Goal: Transaction & Acquisition: Purchase product/service

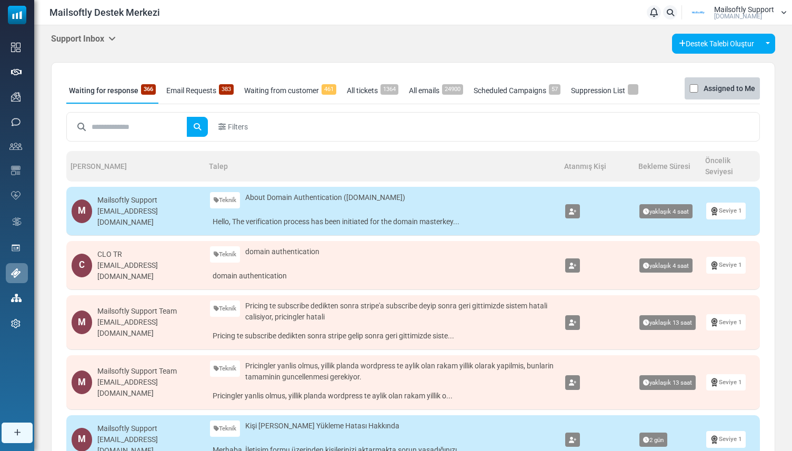
click at [113, 39] on icon at bounding box center [111, 38] width 7 height 8
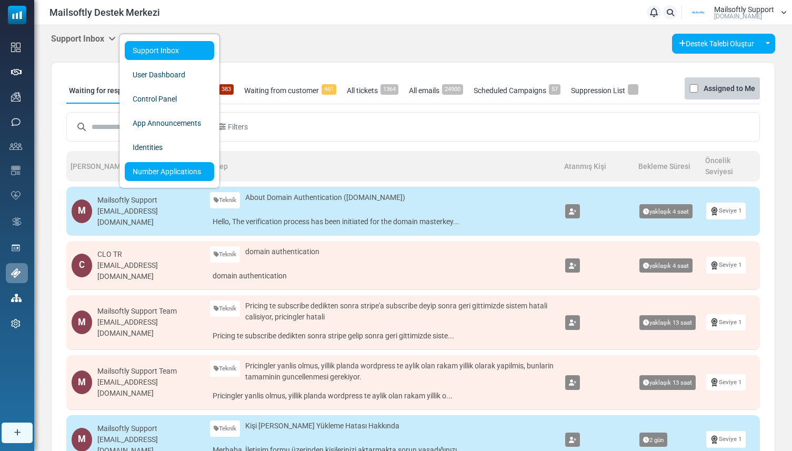
click at [140, 165] on link "Number Applications" at bounding box center [169, 171] width 89 height 19
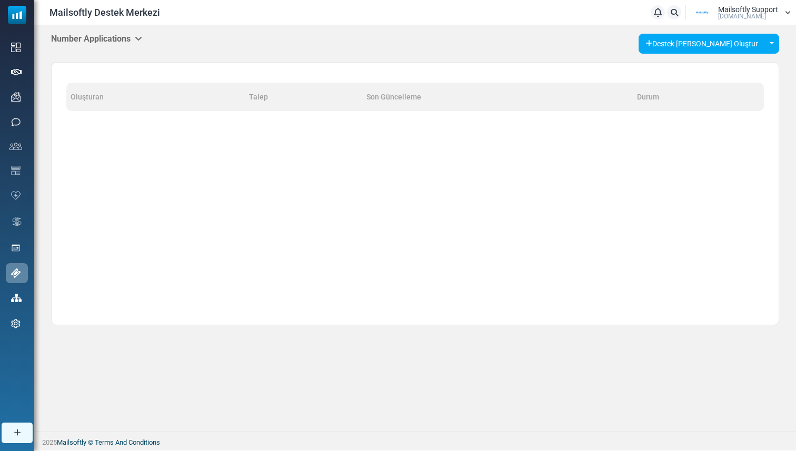
click at [117, 42] on h5 "Number Applications" at bounding box center [96, 39] width 91 height 10
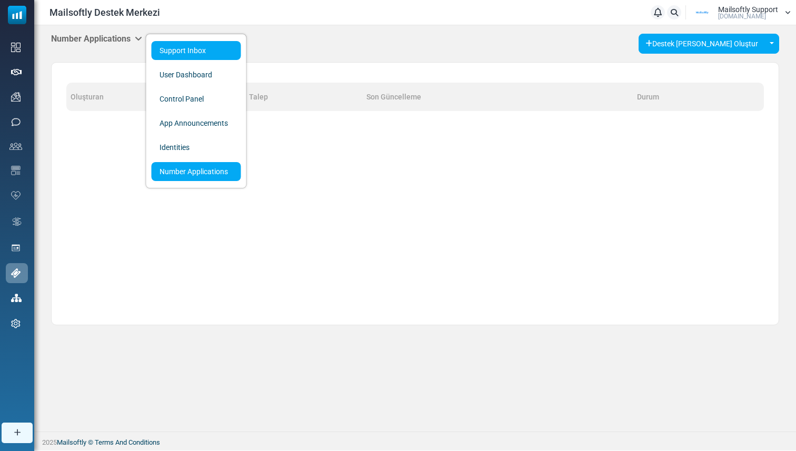
click at [161, 49] on link "Support Inbox" at bounding box center [196, 50] width 89 height 19
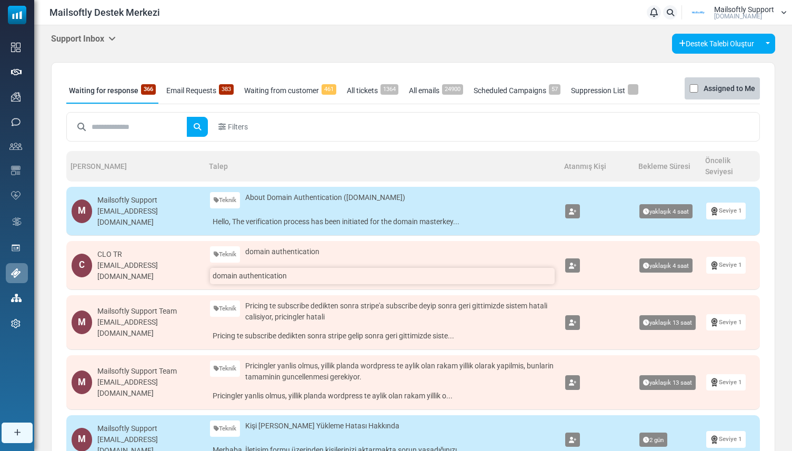
click at [251, 271] on link "domain authentication" at bounding box center [382, 276] width 345 height 16
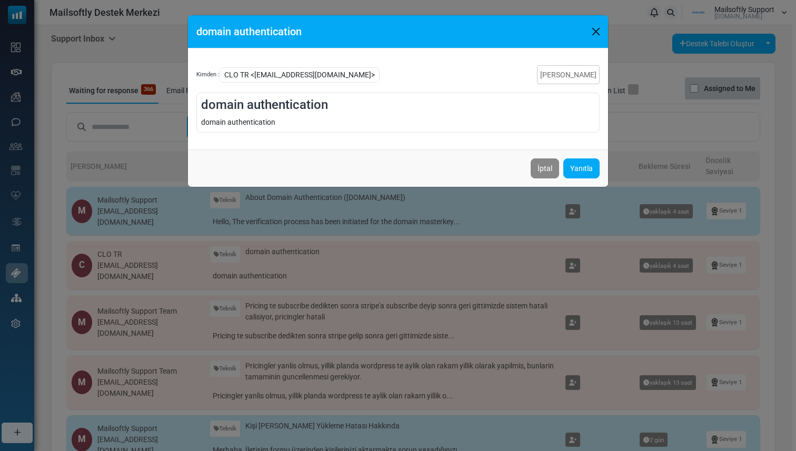
click at [593, 35] on button "Close" at bounding box center [596, 32] width 16 height 16
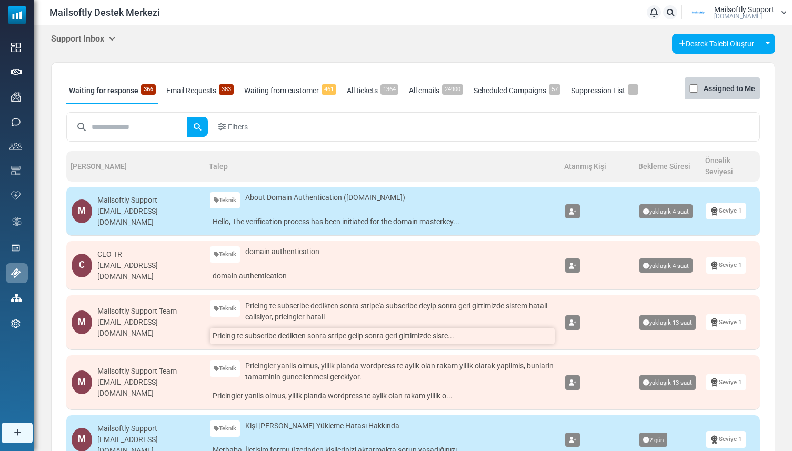
click at [259, 332] on link "Pricing te subscribe dedikten sonra stripe gelip sonra geri gittimizde siste..." at bounding box center [382, 336] width 345 height 16
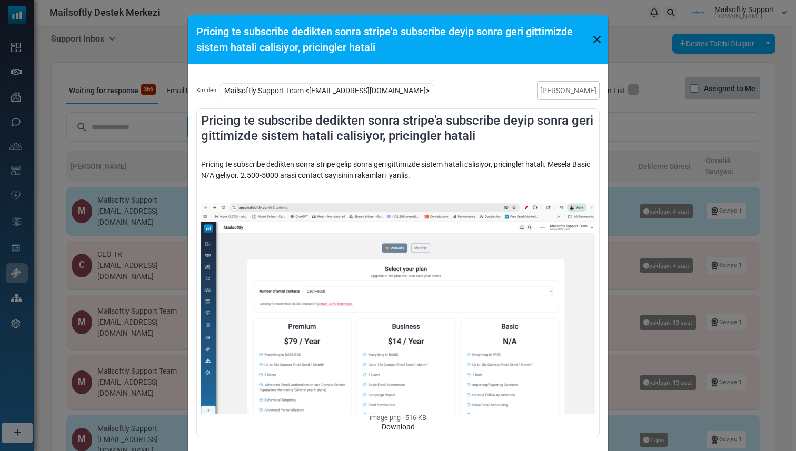
click at [592, 39] on button "Close" at bounding box center [597, 40] width 14 height 16
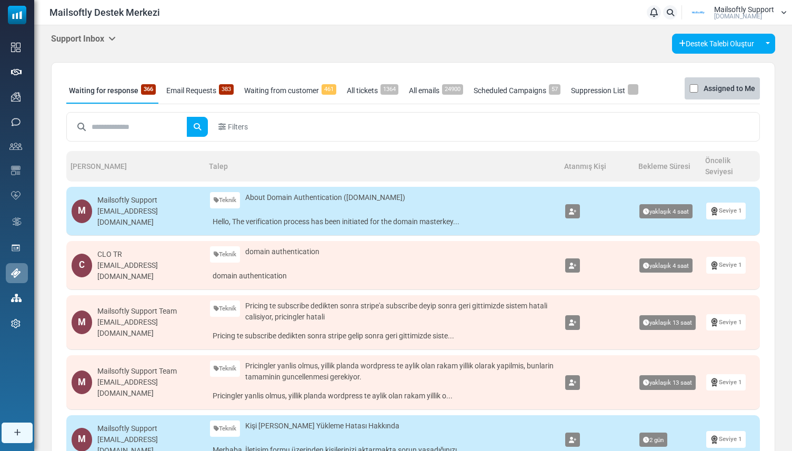
click at [744, 17] on span "Mailsoftly.Com" at bounding box center [738, 16] width 48 height 6
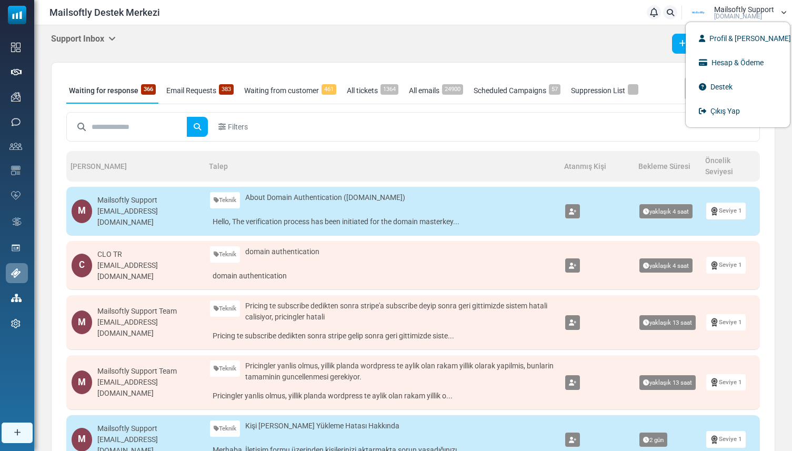
click at [111, 38] on icon at bounding box center [111, 38] width 7 height 8
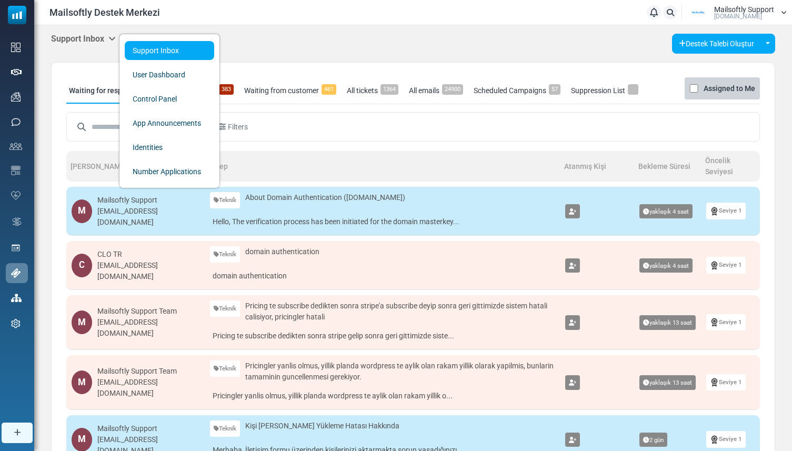
click at [113, 38] on icon at bounding box center [111, 38] width 7 height 8
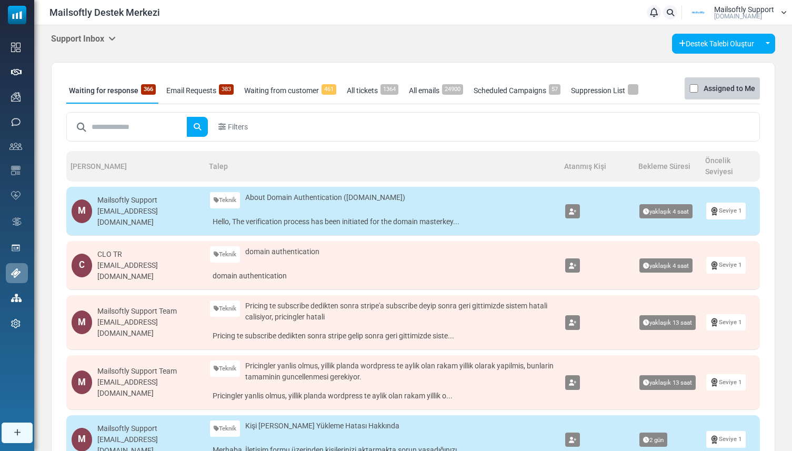
click at [88, 124] on span at bounding box center [81, 127] width 21 height 20
click at [109, 129] on input "text" at bounding box center [140, 127] width 96 height 20
type input "*********"
click at [187, 117] on button "submit" at bounding box center [197, 127] width 21 height 20
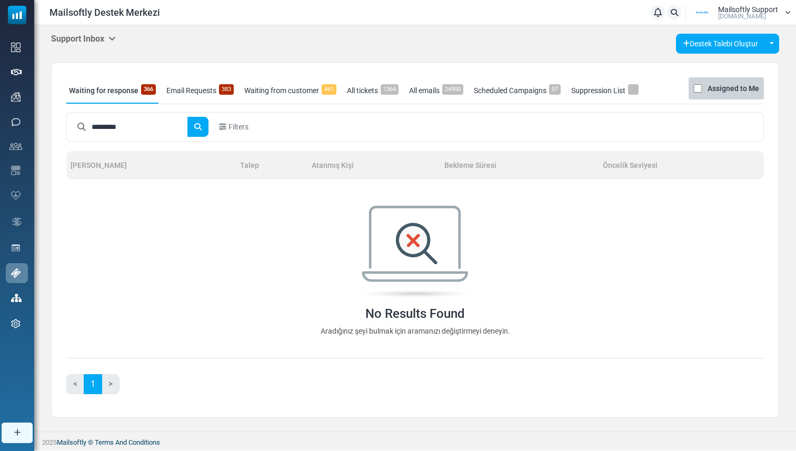
click at [103, 47] on div "Support Inbox Support Inbox User Dashboard Control Panel App Announcements Iden…" at bounding box center [415, 44] width 728 height 20
click at [99, 41] on h5 "Support Inbox" at bounding box center [83, 39] width 65 height 10
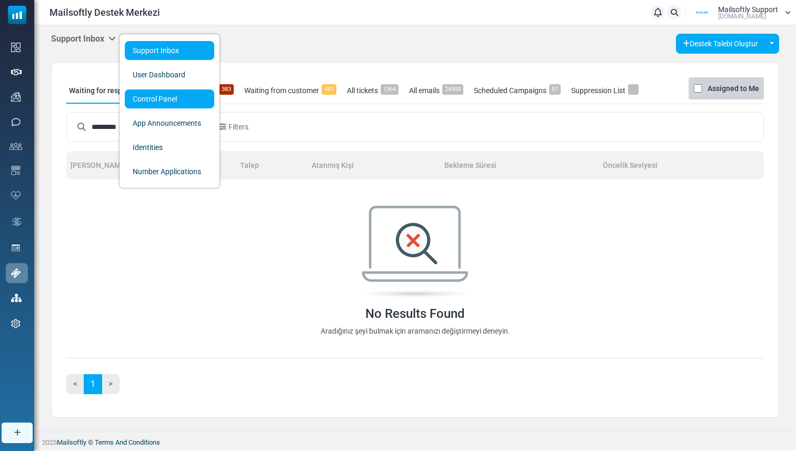
click at [142, 102] on link "Control Panel" at bounding box center [169, 98] width 89 height 19
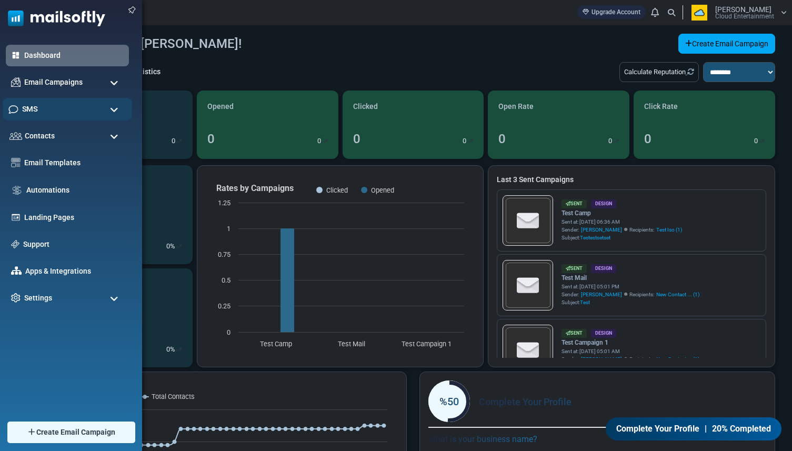
click at [61, 110] on div "SMS" at bounding box center [67, 109] width 129 height 23
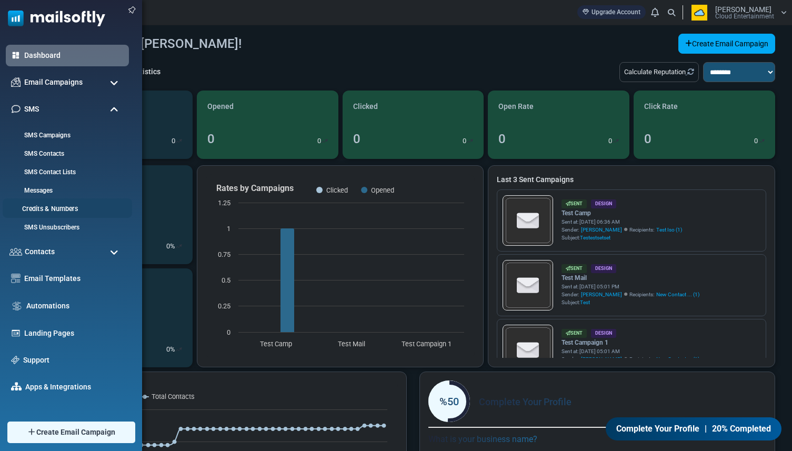
click at [62, 206] on link "Credits & Numbers" at bounding box center [66, 209] width 126 height 10
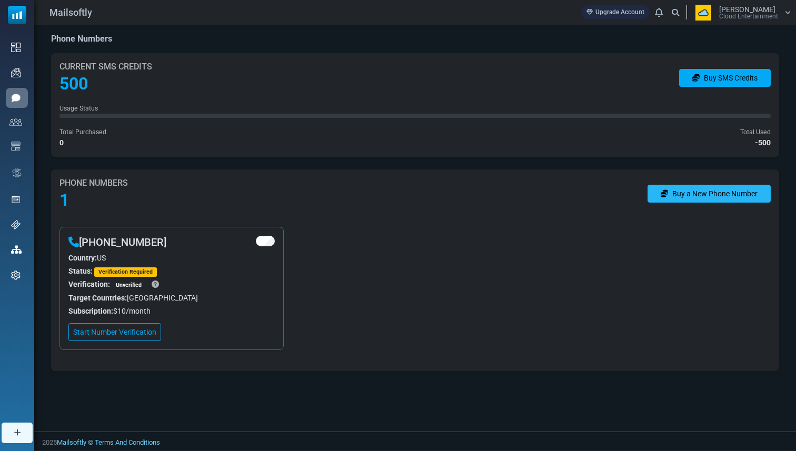
click at [673, 196] on link "Buy a New Phone Number" at bounding box center [708, 194] width 123 height 18
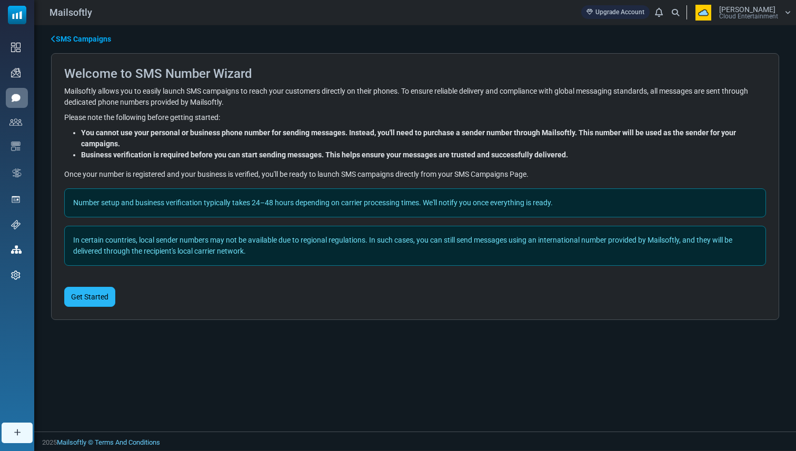
click at [108, 295] on button "Get Started" at bounding box center [89, 297] width 51 height 20
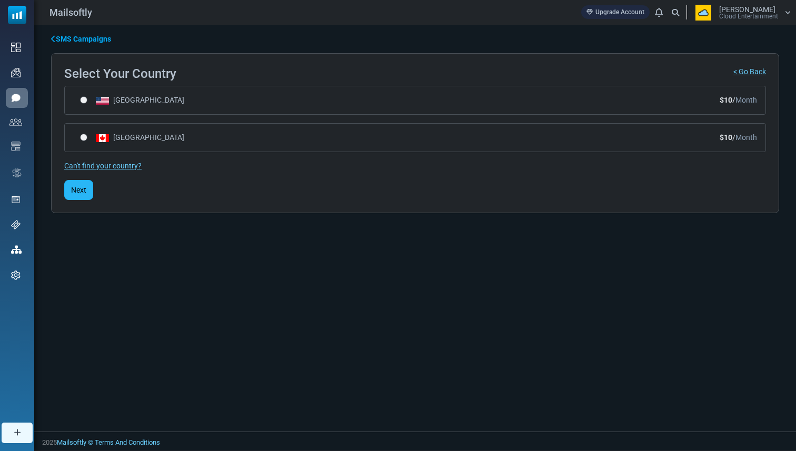
click at [83, 194] on span "Next" at bounding box center [78, 190] width 15 height 8
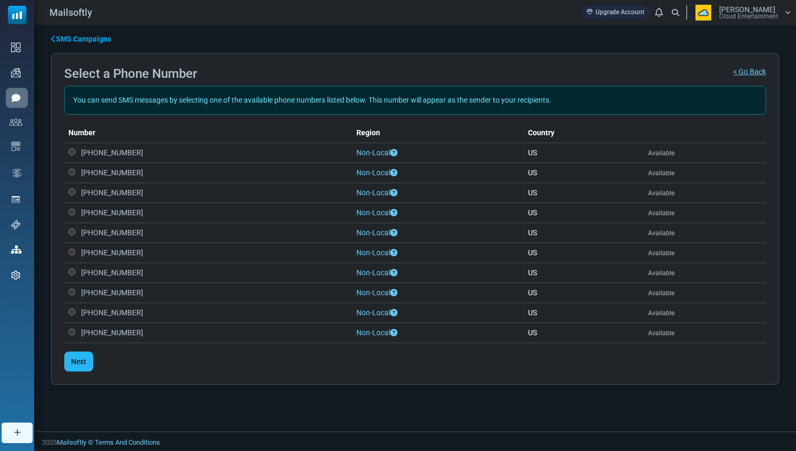
click at [79, 355] on button "Next" at bounding box center [78, 362] width 29 height 20
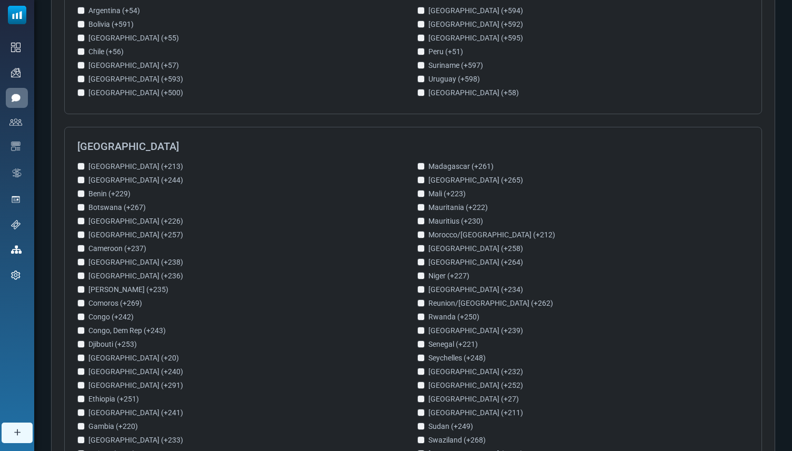
scroll to position [1728, 0]
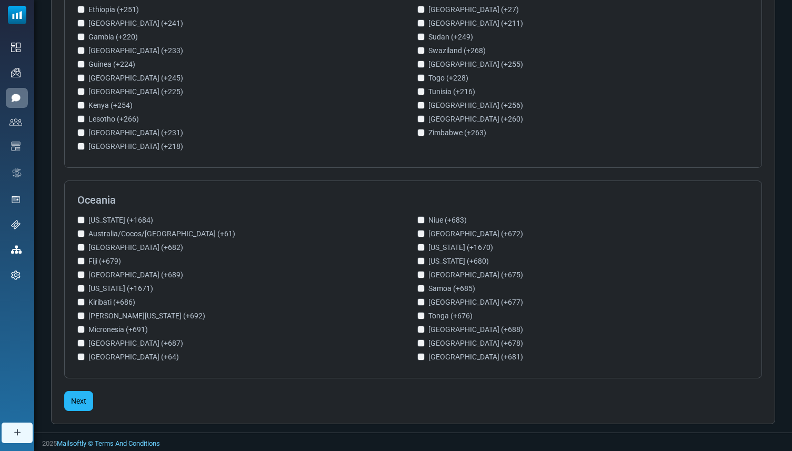
click at [83, 401] on span "Next" at bounding box center [78, 401] width 15 height 8
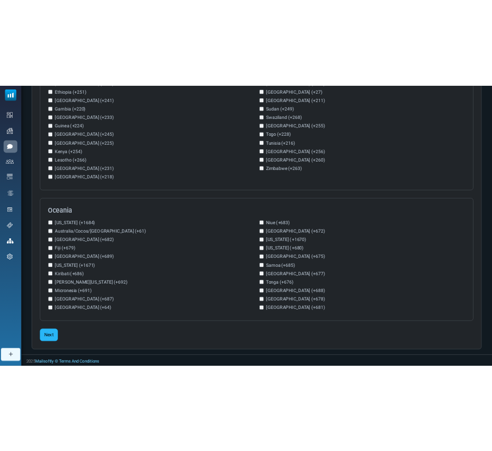
scroll to position [0, 0]
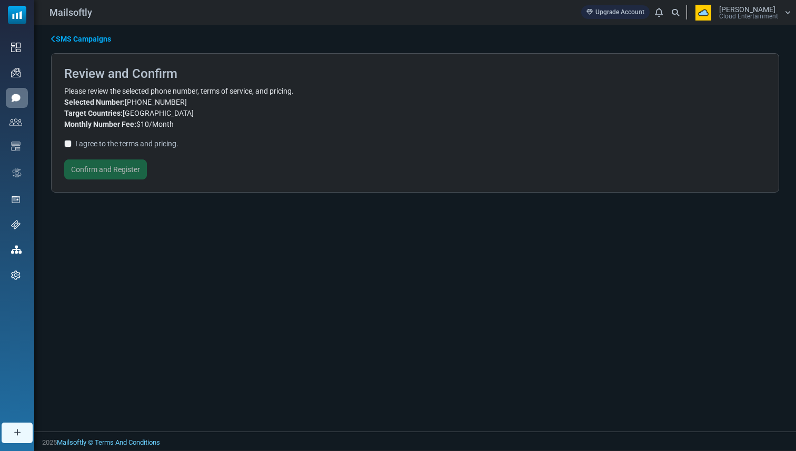
click at [102, 145] on label "I agree to the terms and pricing." at bounding box center [126, 143] width 103 height 11
click at [95, 173] on button "Confirm and Register" at bounding box center [105, 169] width 83 height 20
click at [141, 166] on button "Confirm and Register" at bounding box center [105, 169] width 83 height 20
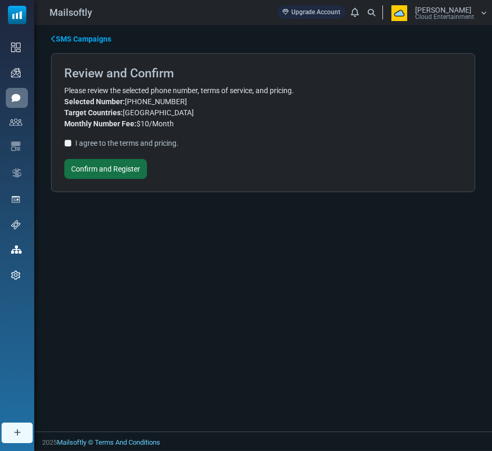
click at [126, 164] on button "Confirm and Register" at bounding box center [105, 169] width 83 height 20
click at [123, 164] on button "Confirm and Register" at bounding box center [105, 169] width 83 height 20
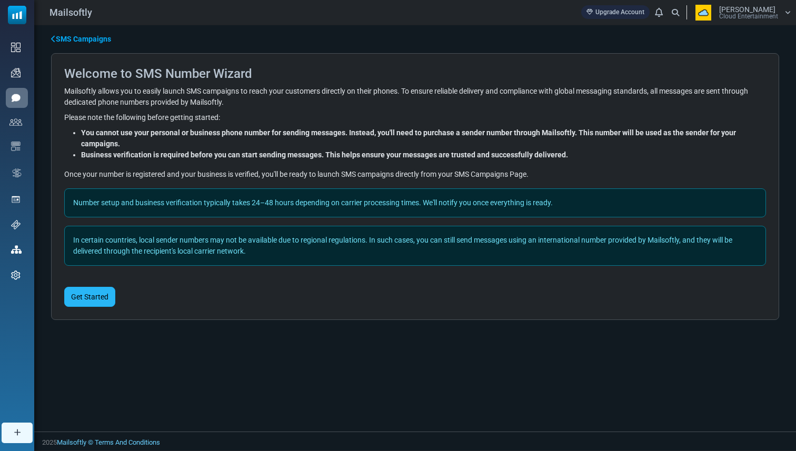
click at [100, 295] on button "Get Started" at bounding box center [89, 297] width 51 height 20
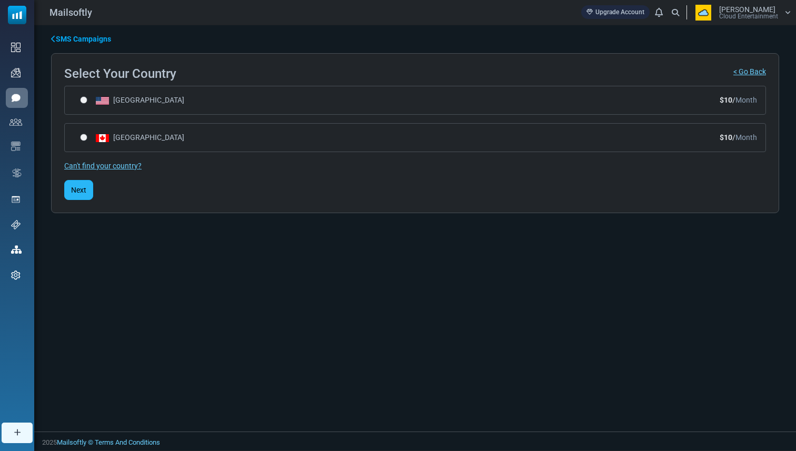
click at [81, 189] on span "Next" at bounding box center [78, 190] width 15 height 8
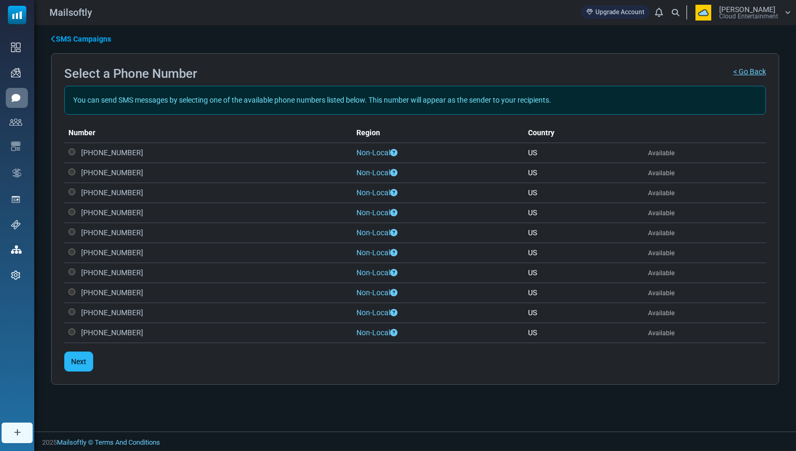
click at [74, 363] on span "Next" at bounding box center [78, 361] width 15 height 8
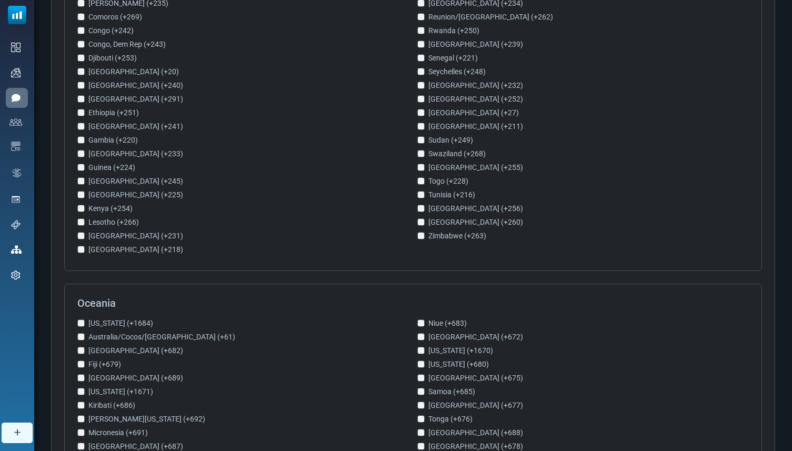
scroll to position [1728, 0]
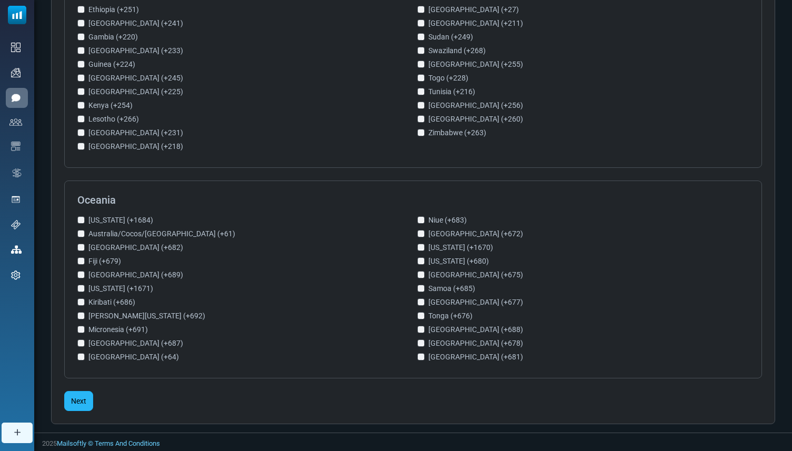
click at [84, 392] on button "Next" at bounding box center [78, 401] width 29 height 20
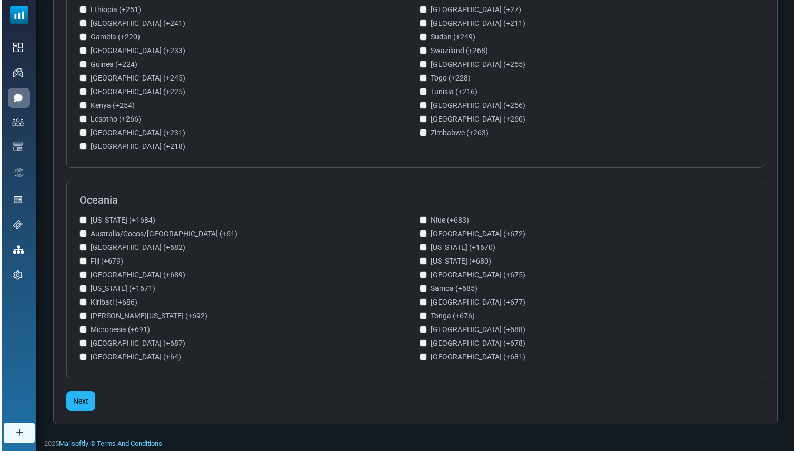
scroll to position [0, 0]
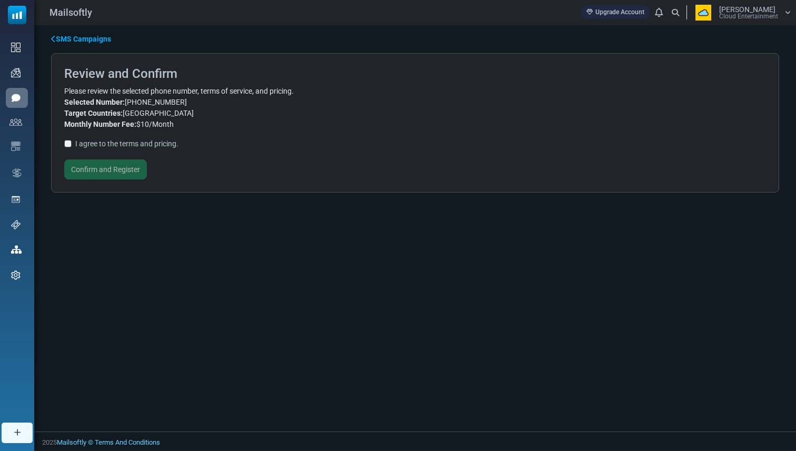
click at [104, 144] on label "I agree to the terms and pricing." at bounding box center [126, 143] width 103 height 11
click at [104, 165] on button "Confirm and Register" at bounding box center [105, 169] width 83 height 20
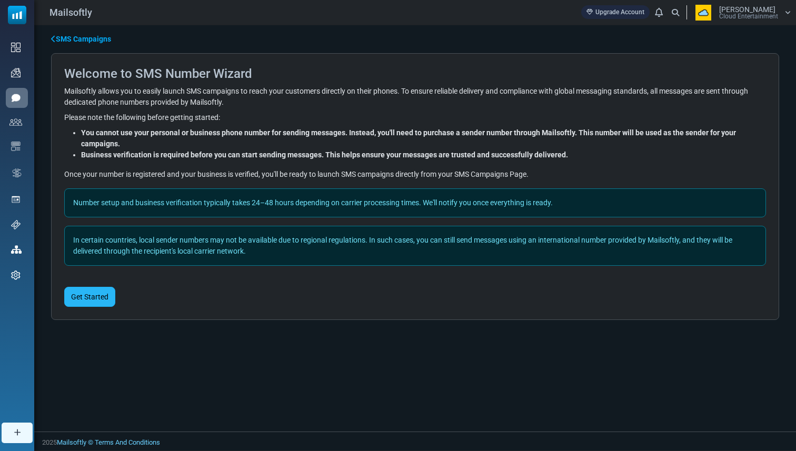
click at [92, 296] on button "Get Started" at bounding box center [89, 297] width 51 height 20
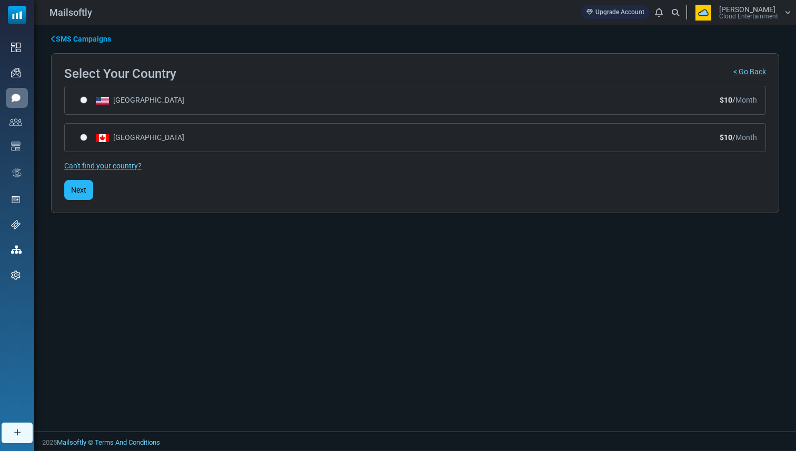
click at [86, 191] on button "Next" at bounding box center [78, 190] width 29 height 20
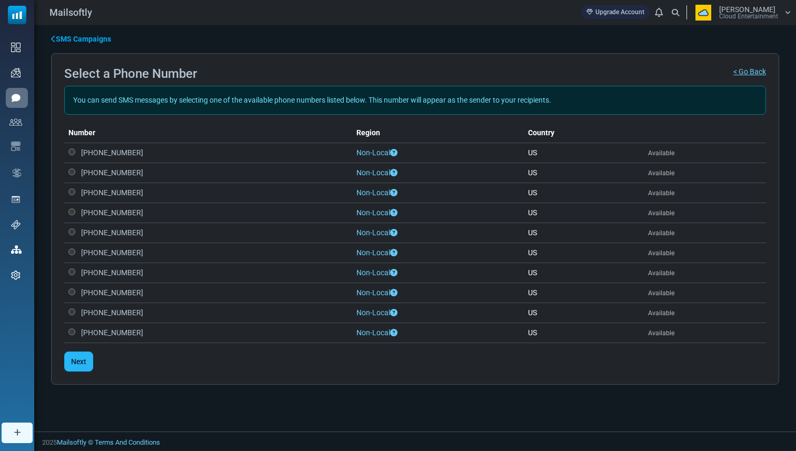
click at [75, 362] on span "Next" at bounding box center [78, 361] width 15 height 8
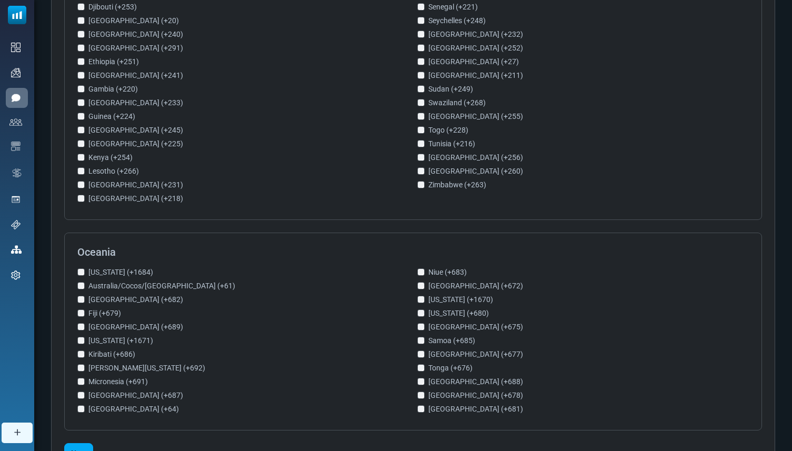
scroll to position [1728, 0]
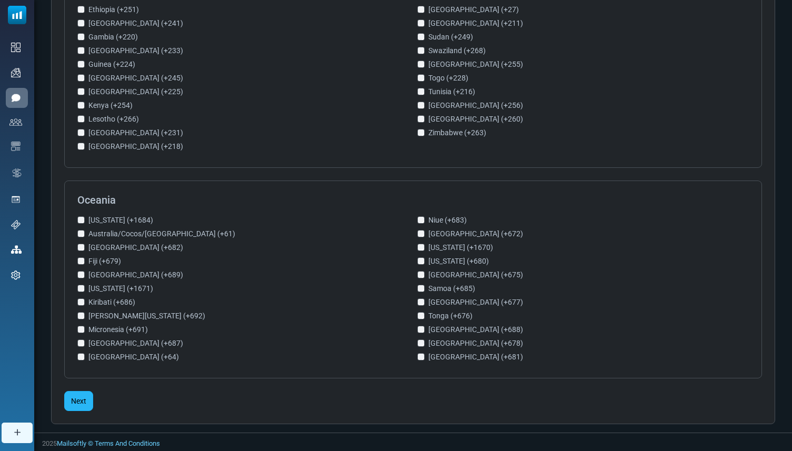
click at [84, 405] on button "Next" at bounding box center [78, 401] width 29 height 20
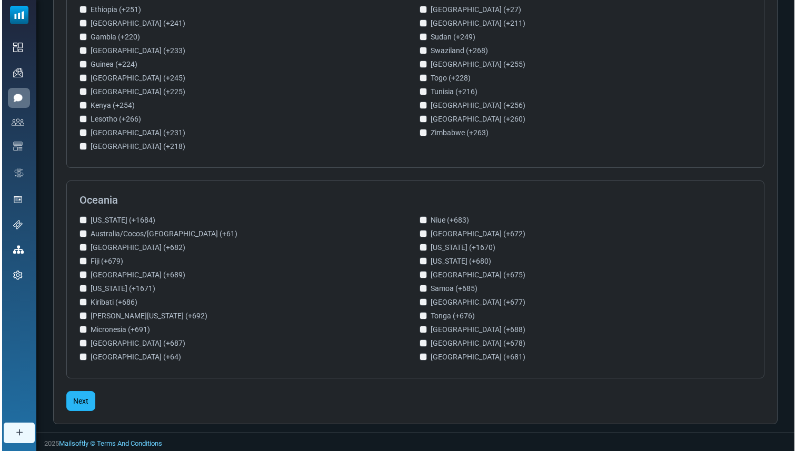
scroll to position [0, 0]
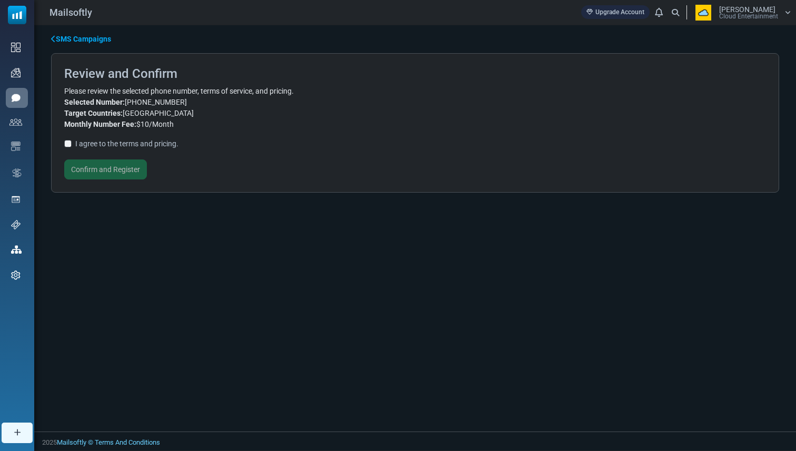
click at [82, 141] on label "I agree to the terms and pricing." at bounding box center [126, 143] width 103 height 11
click at [79, 168] on button "Confirm and Register" at bounding box center [105, 169] width 83 height 20
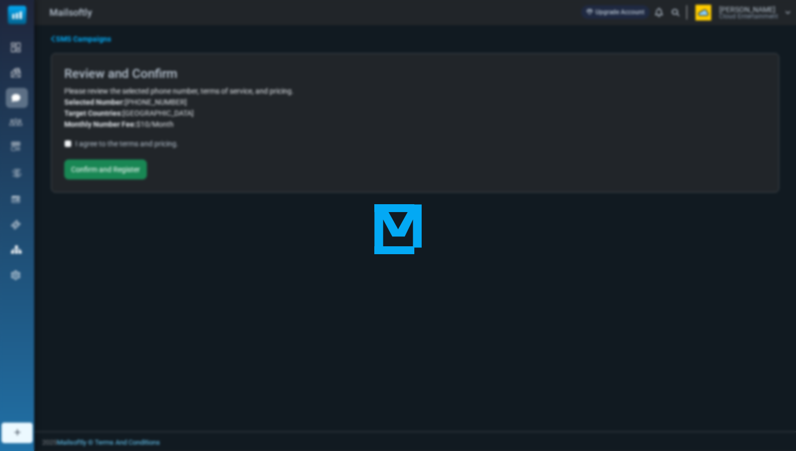
click at [129, 175] on div at bounding box center [398, 225] width 796 height 451
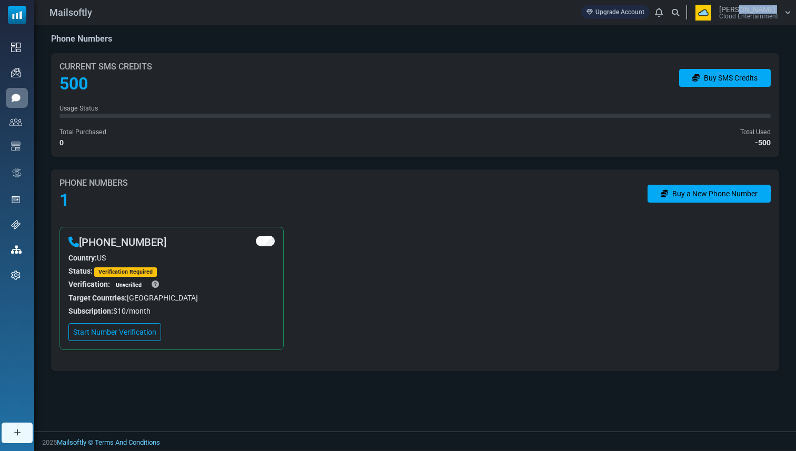
click at [738, 12] on div "İsmail Dönmez Cloud Entertainment" at bounding box center [748, 13] width 59 height 14
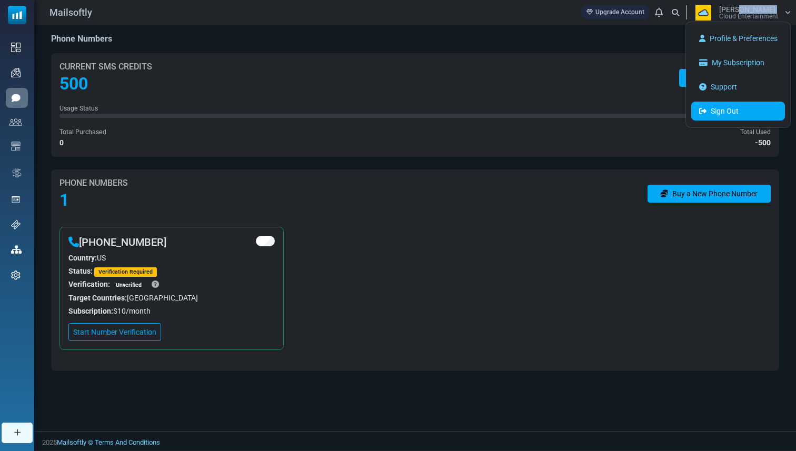
click at [726, 104] on link "Sign Out" at bounding box center [738, 111] width 94 height 19
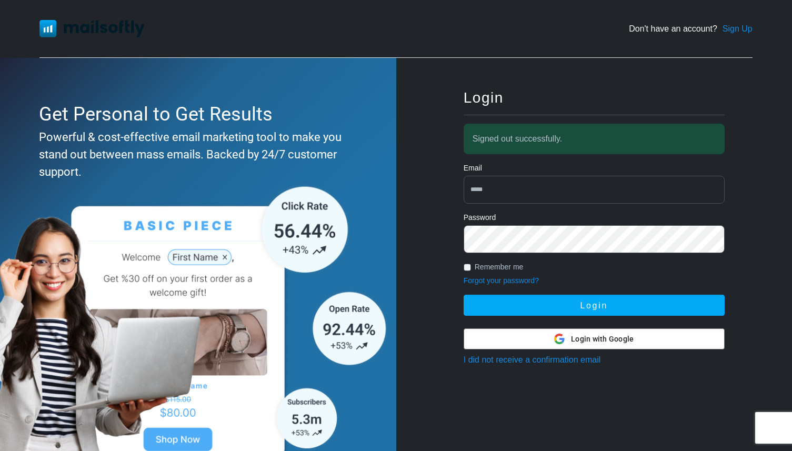
click at [452, 33] on div "Don't have an account? Sign Up" at bounding box center [395, 29] width 713 height 58
click at [606, 188] on input "email" at bounding box center [594, 190] width 261 height 28
type input "**********"
click at [464, 295] on button "Login" at bounding box center [594, 305] width 261 height 21
click at [442, 45] on div "Don't have an account? Sign Up" at bounding box center [395, 29] width 713 height 58
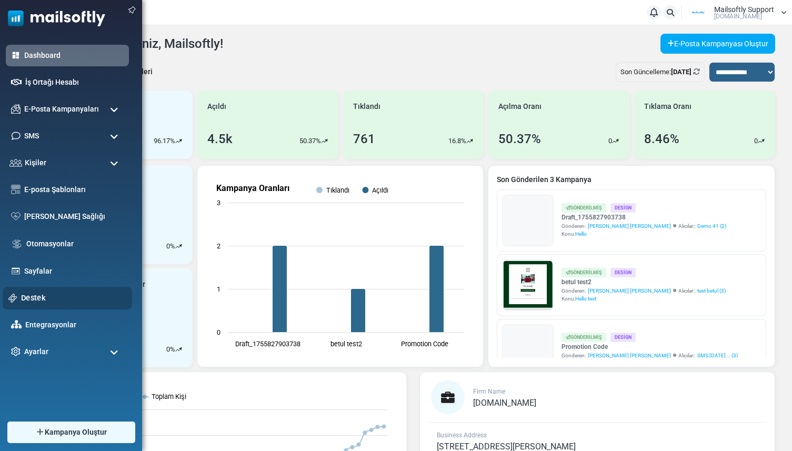
click at [27, 296] on link "Destek" at bounding box center [73, 298] width 105 height 12
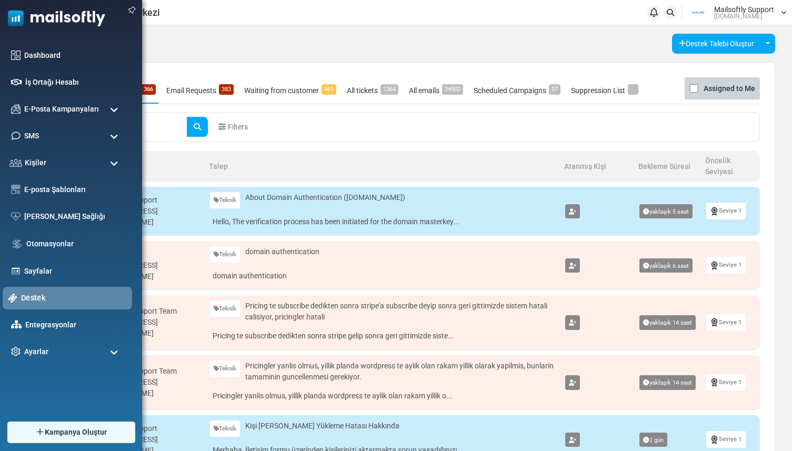
click at [78, 298] on link "Destek" at bounding box center [73, 298] width 105 height 12
click at [34, 136] on span "SMS" at bounding box center [29, 136] width 15 height 12
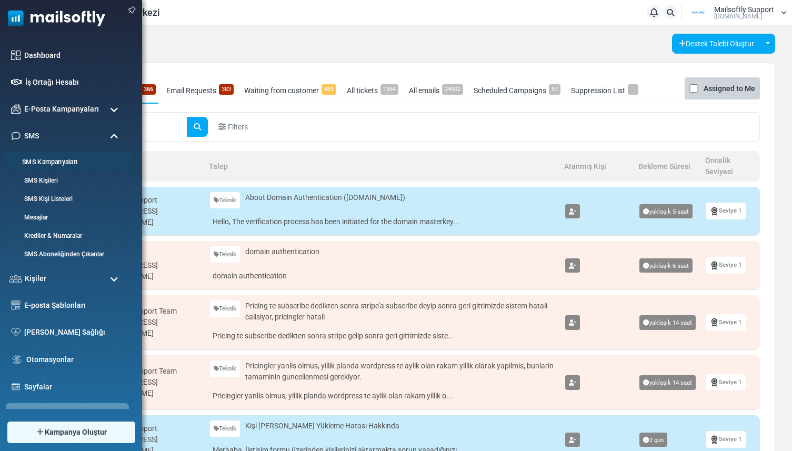
click at [36, 159] on link "SMS Kampanyaları" at bounding box center [66, 162] width 126 height 10
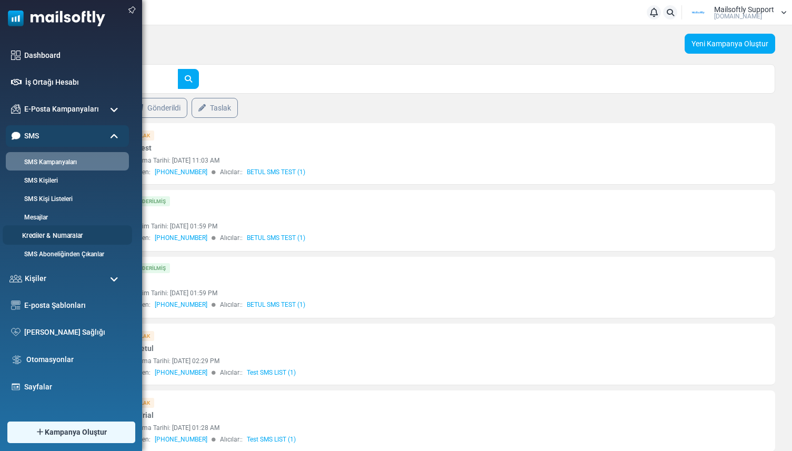
click at [45, 237] on link "Krediler & Numaralar" at bounding box center [66, 236] width 126 height 10
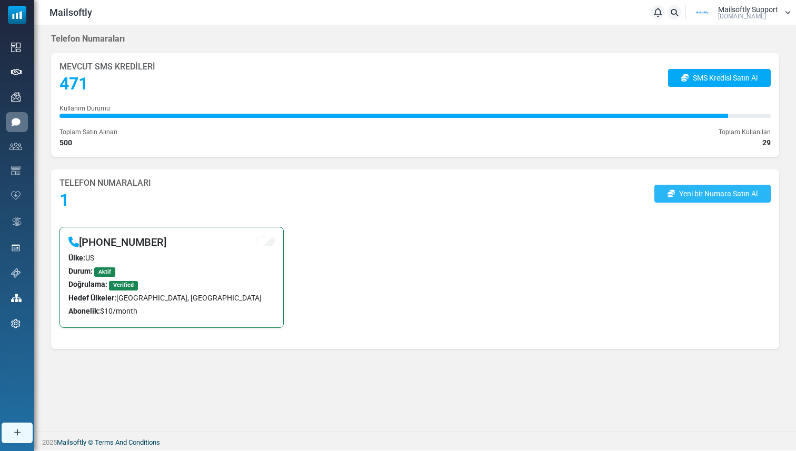
click at [697, 191] on link "Yeni bir Numara Satın Al" at bounding box center [712, 194] width 116 height 18
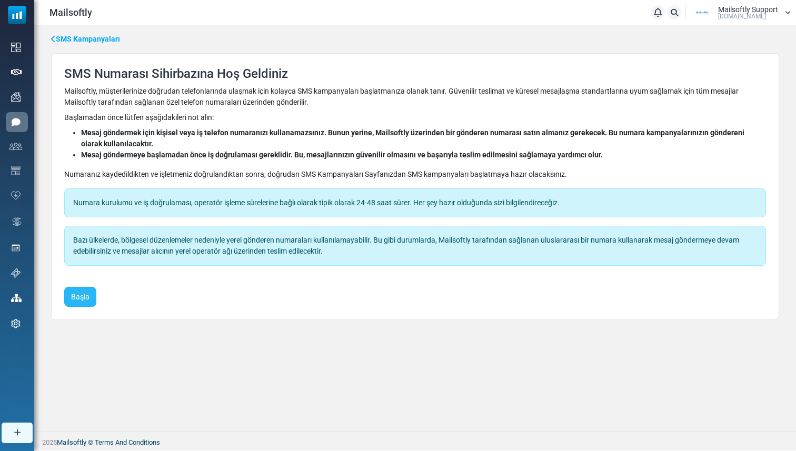
click at [77, 302] on button "Başla" at bounding box center [80, 297] width 32 height 20
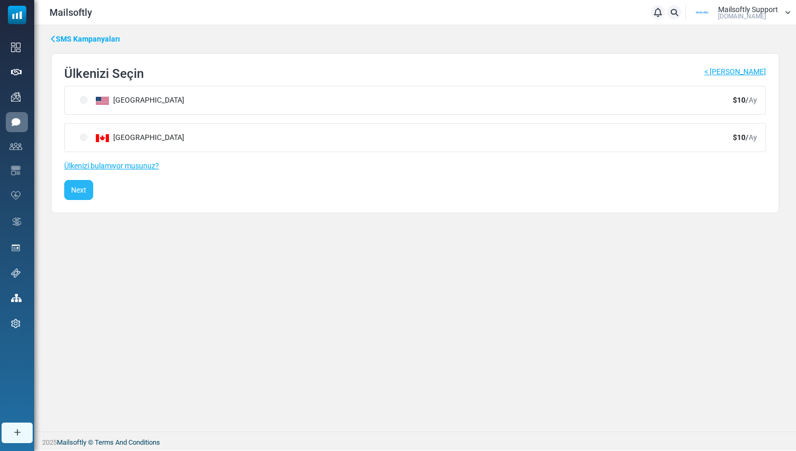
click at [79, 196] on button "Next" at bounding box center [78, 190] width 29 height 20
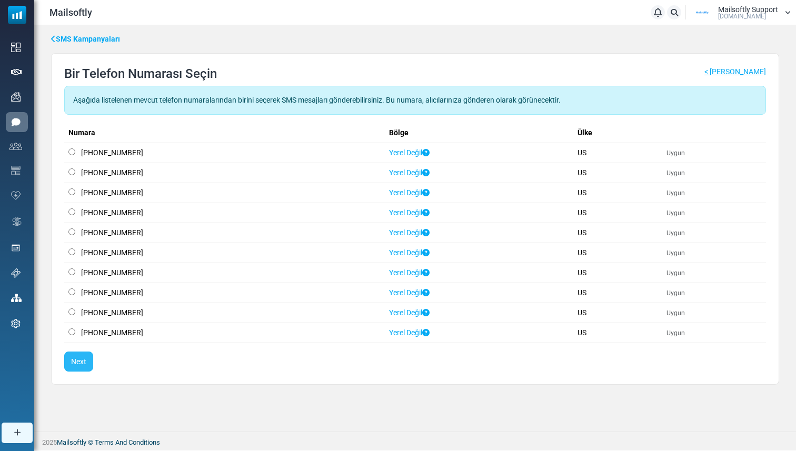
click at [77, 357] on span "Next" at bounding box center [78, 361] width 15 height 8
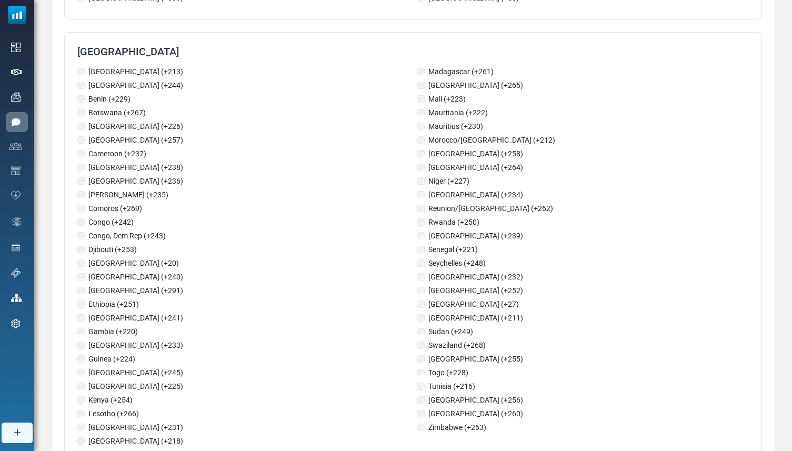
scroll to position [1728, 0]
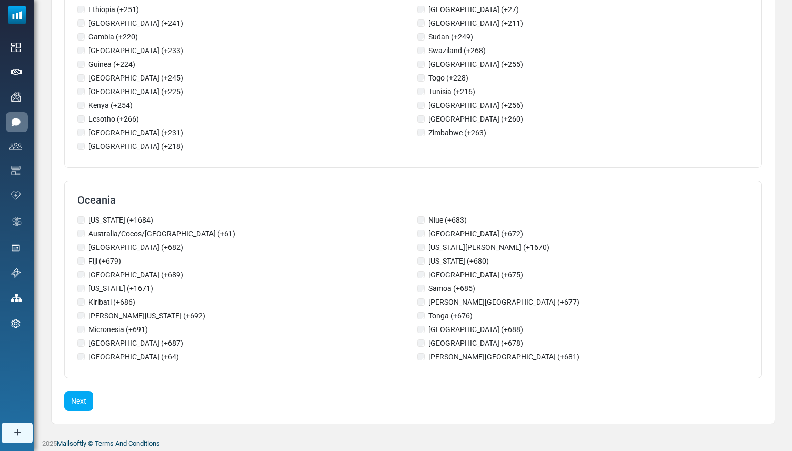
click at [86, 397] on button "Next" at bounding box center [78, 401] width 29 height 20
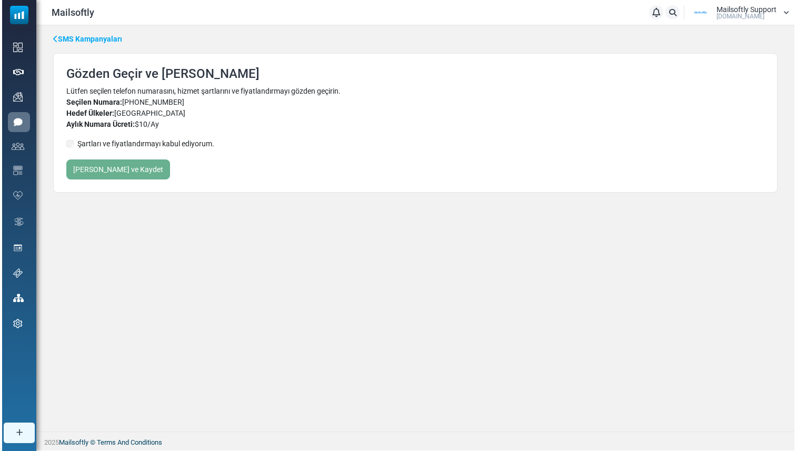
scroll to position [0, 0]
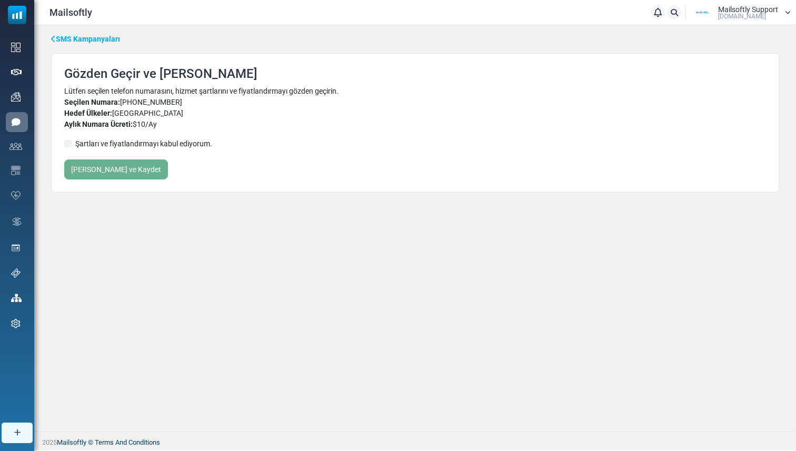
click at [108, 139] on label "Şartları ve fiyatlandırmayı kabul ediyorum." at bounding box center [143, 143] width 137 height 11
click at [106, 166] on button "[PERSON_NAME] ve Kaydet" at bounding box center [116, 169] width 104 height 20
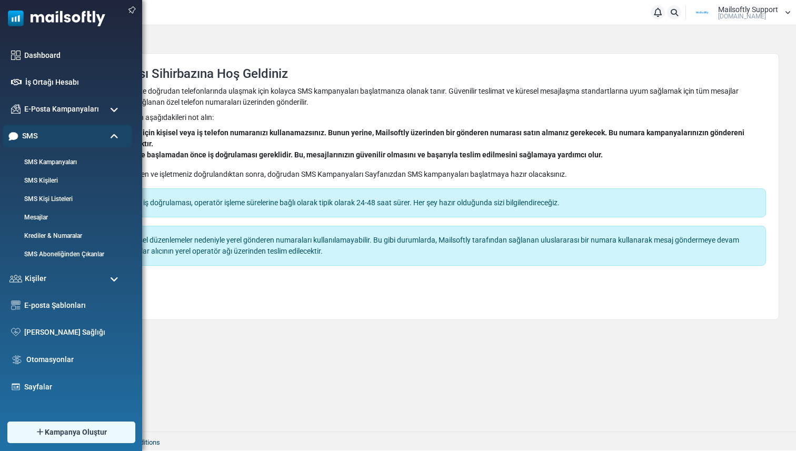
click at [26, 142] on div "SMS" at bounding box center [67, 136] width 129 height 23
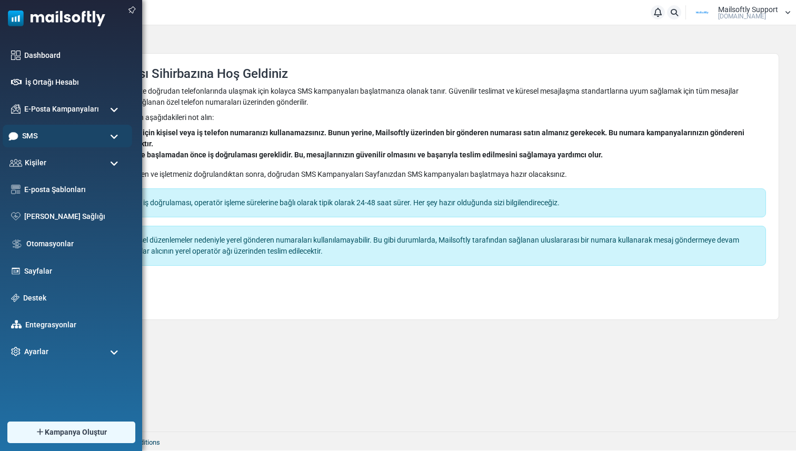
click at [39, 134] on div "SMS" at bounding box center [67, 136] width 129 height 23
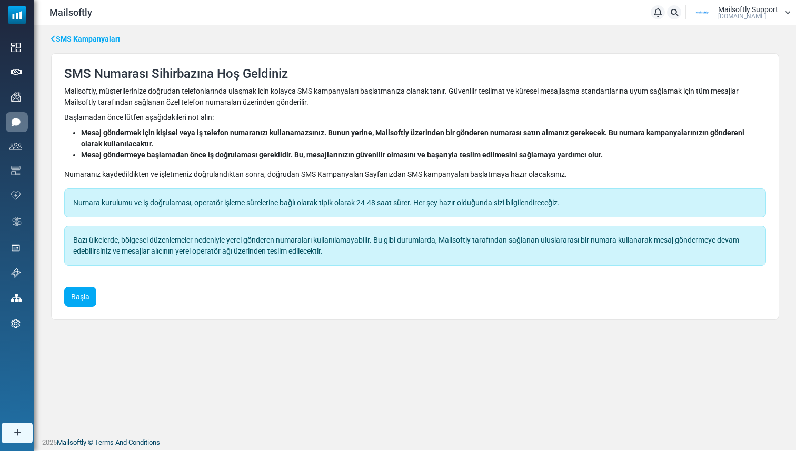
click at [77, 37] on link "SMS Kampanyaları" at bounding box center [85, 39] width 69 height 11
